Goal: Task Accomplishment & Management: Use online tool/utility

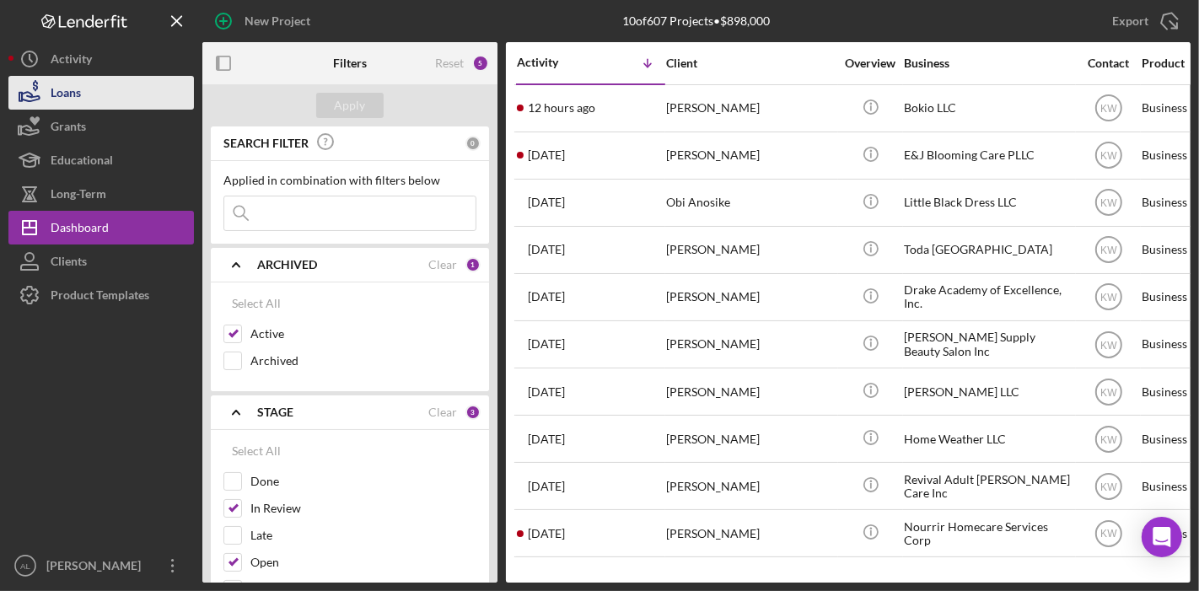
click at [77, 83] on div "Loans" at bounding box center [66, 95] width 30 height 38
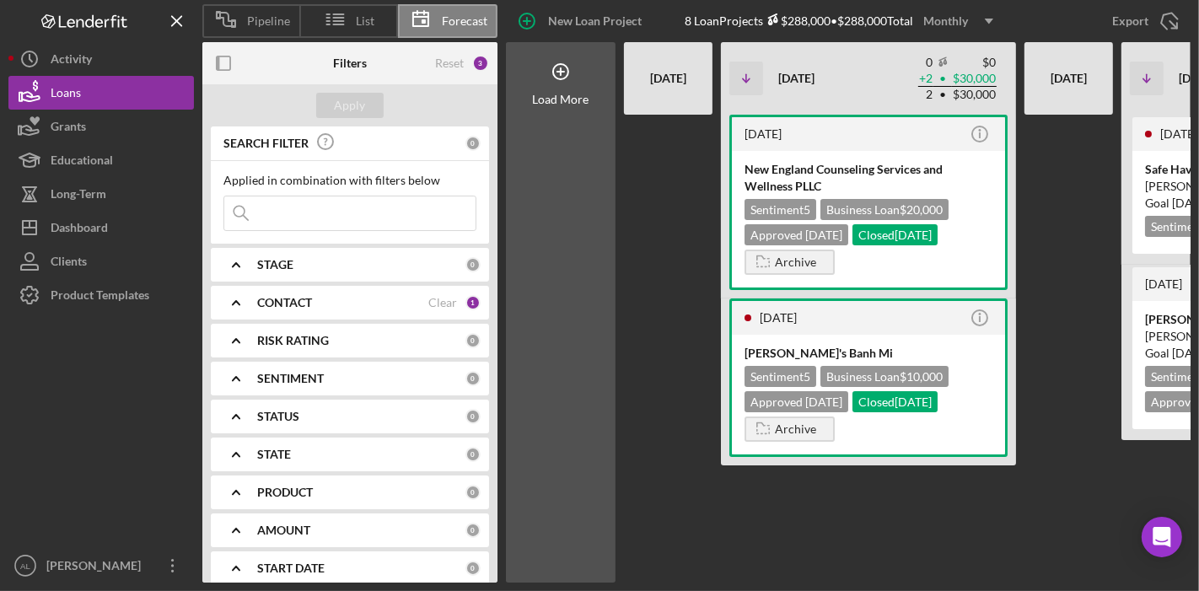
click at [323, 290] on div "CONTACT Clear 1" at bounding box center [368, 303] width 223 height 34
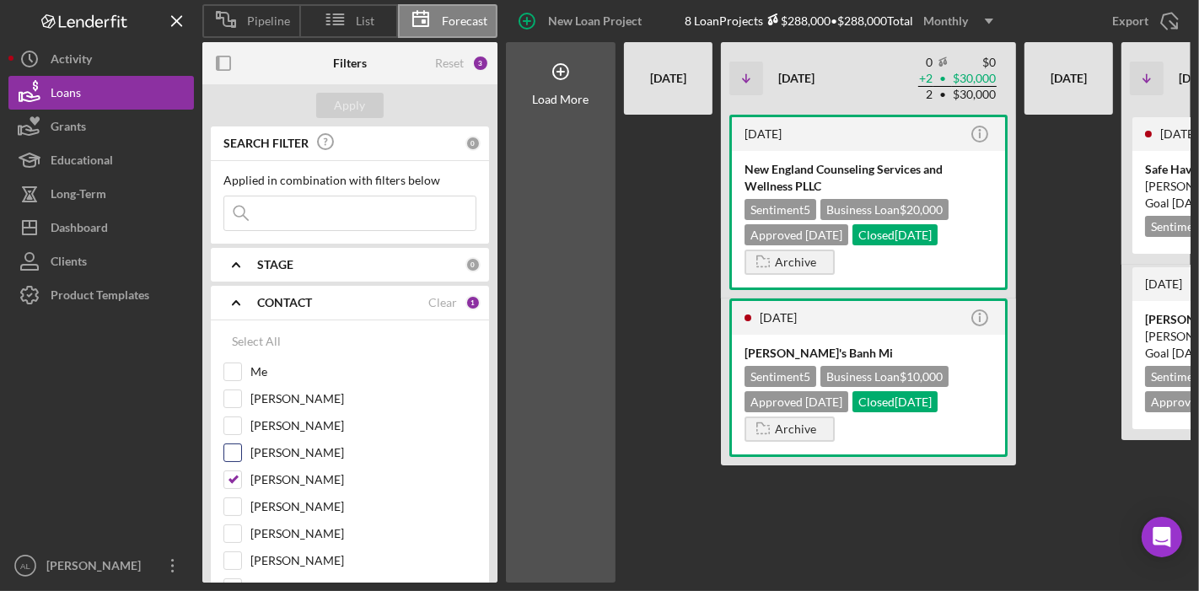
click at [233, 459] on div "[PERSON_NAME]" at bounding box center [349, 456] width 253 height 27
click at [228, 471] on input "[PERSON_NAME]" at bounding box center [232, 479] width 17 height 17
checkbox input "false"
click at [231, 525] on input "[PERSON_NAME]" at bounding box center [232, 533] width 17 height 17
checkbox input "true"
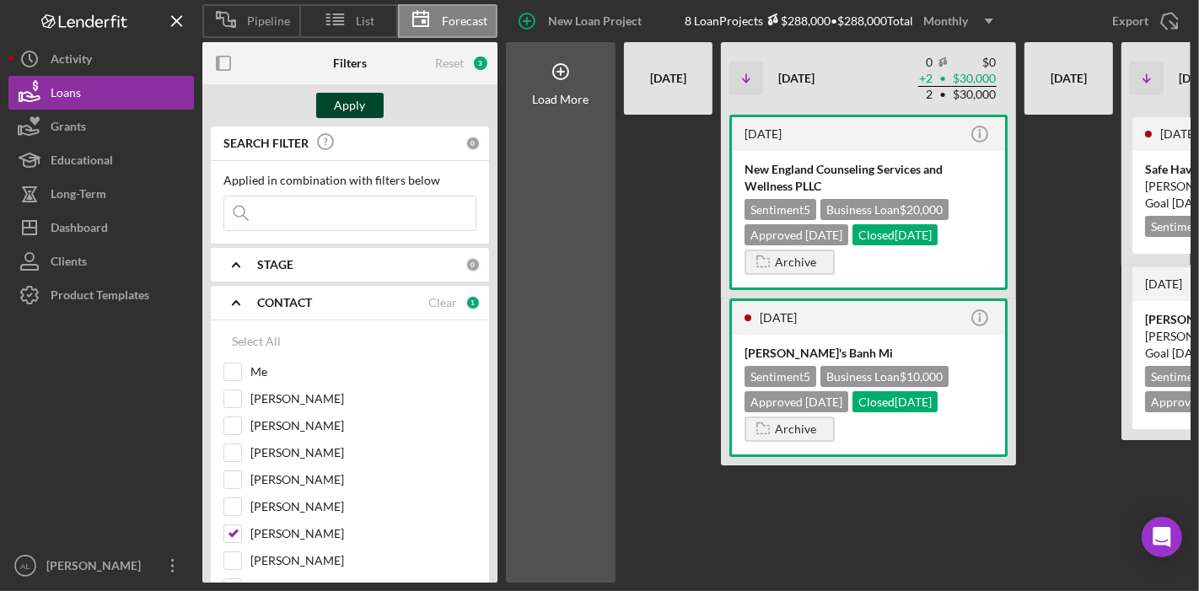
click at [354, 111] on div "Apply" at bounding box center [350, 105] width 31 height 25
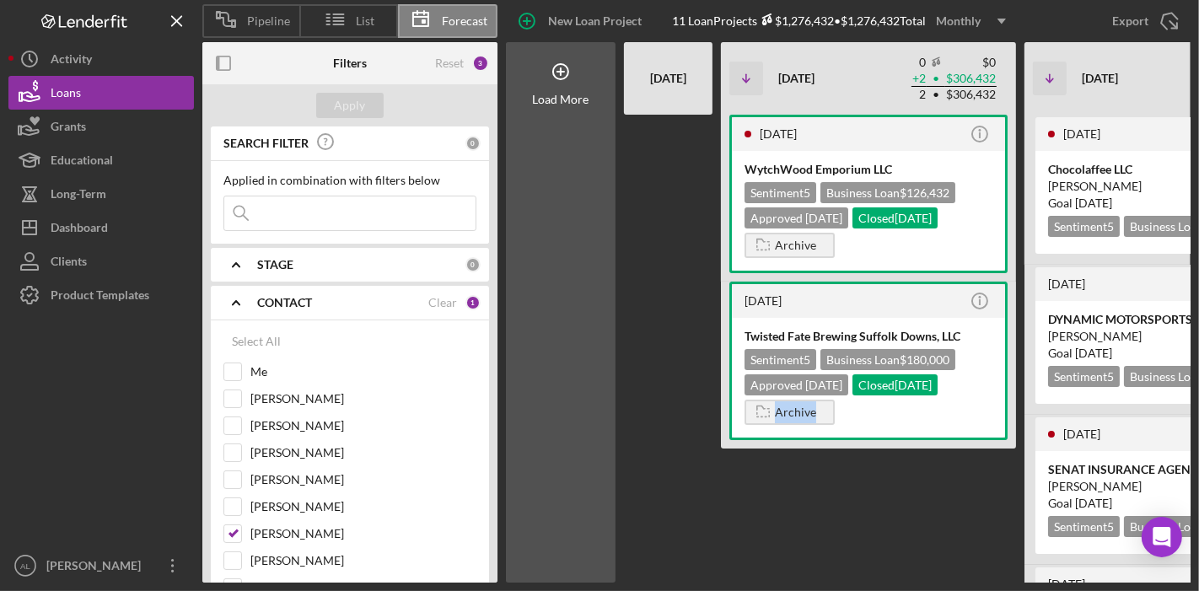
drag, startPoint x: 737, startPoint y: 566, endPoint x: 834, endPoint y: 592, distance: 100.2
click at [834, 590] on html "Pipeline List Forecast New Loan Project 11 Loan Projects $1,276,432 • $1,276,43…" at bounding box center [599, 295] width 1199 height 591
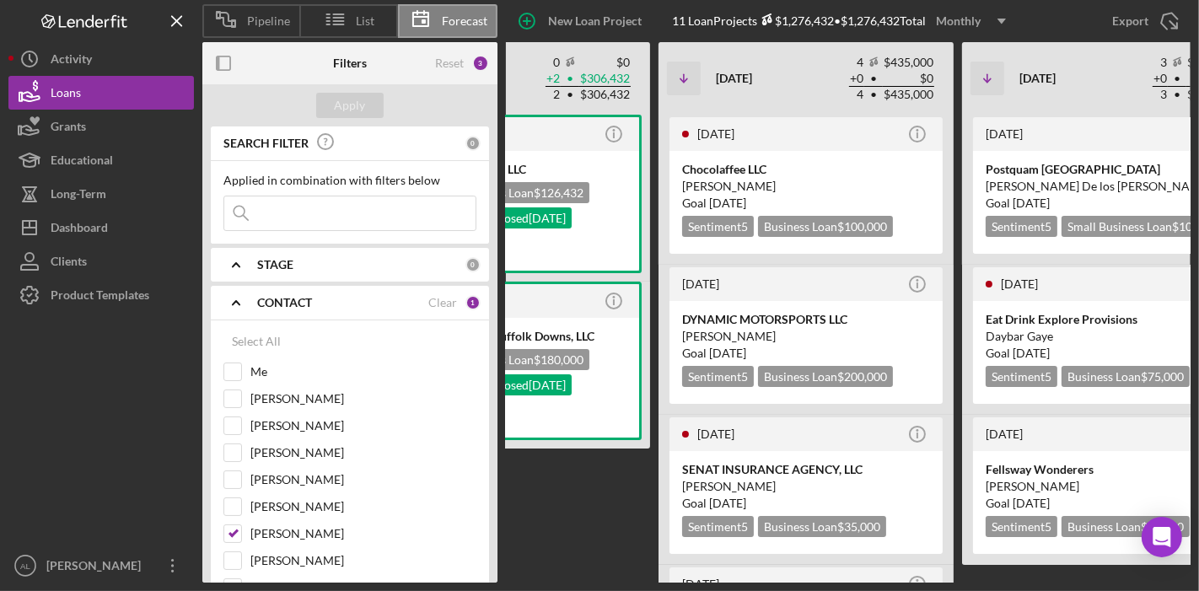
scroll to position [0, 384]
